Goal: Task Accomplishment & Management: Use online tool/utility

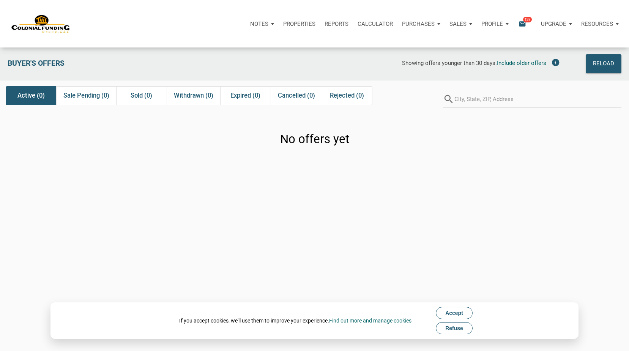
click at [460, 327] on span "Refuse" at bounding box center [455, 328] width 18 height 6
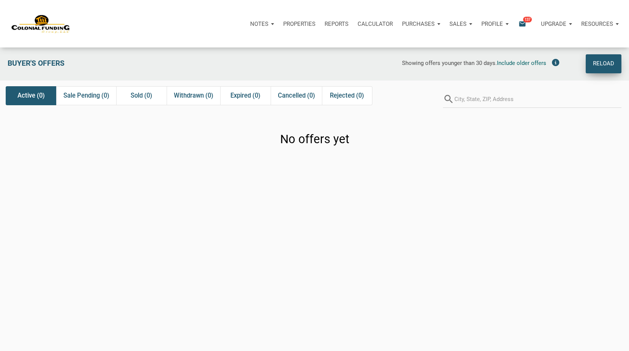
click at [605, 64] on div "Reload" at bounding box center [603, 63] width 21 height 11
